Goal: Task Accomplishment & Management: Use online tool/utility

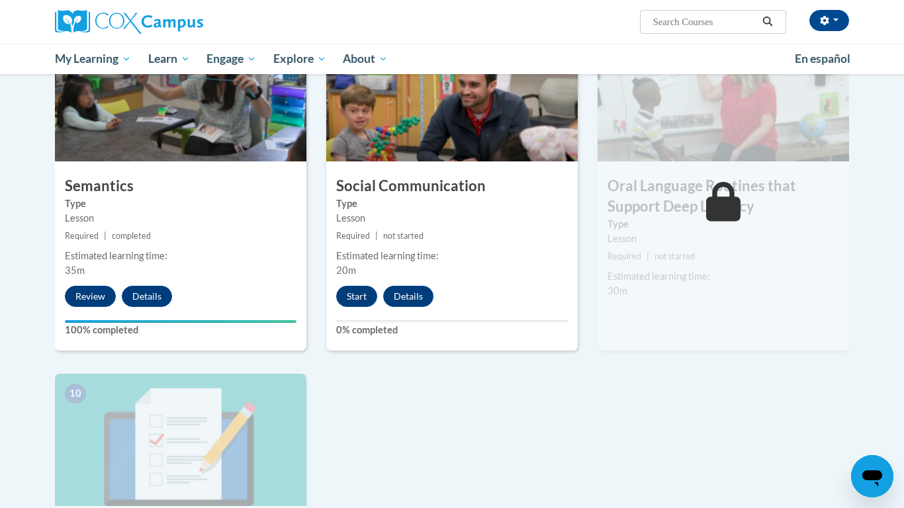
scroll to position [1048, 0]
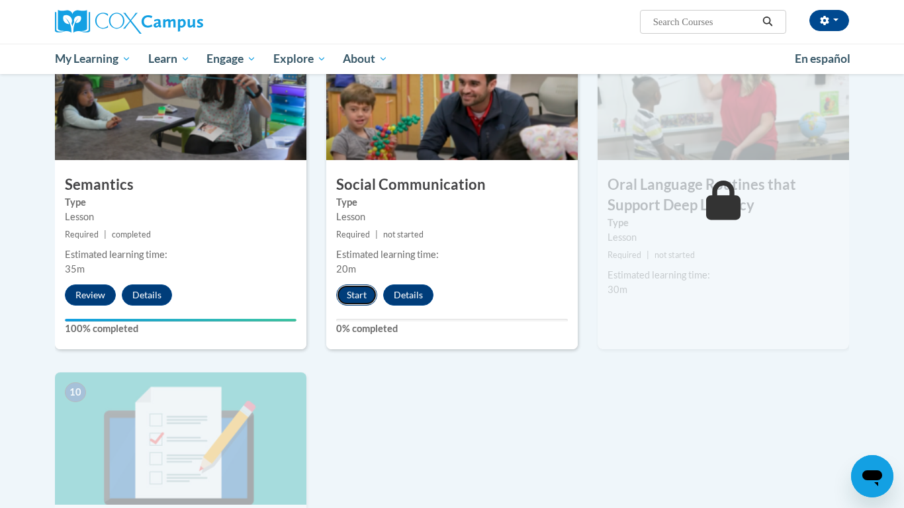
click at [355, 301] on button "Start" at bounding box center [356, 295] width 41 height 21
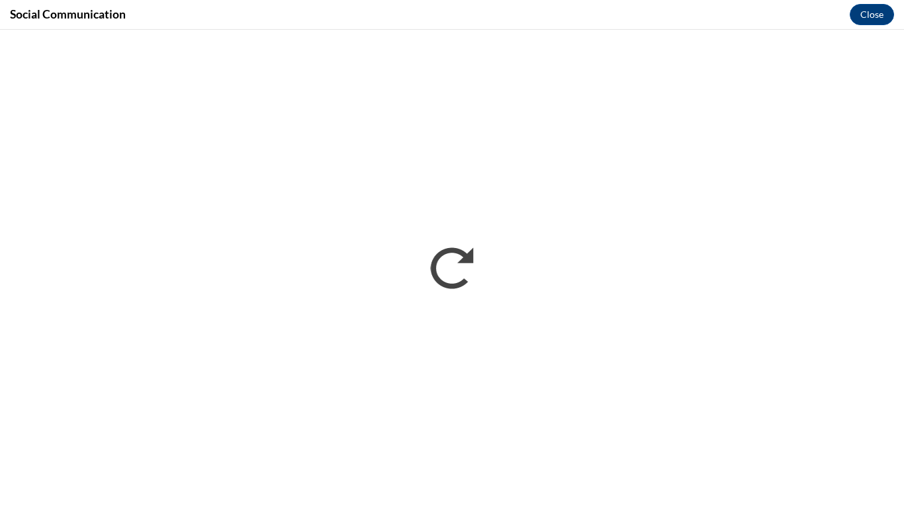
scroll to position [0, 0]
